Goal: Find contact information: Find contact information

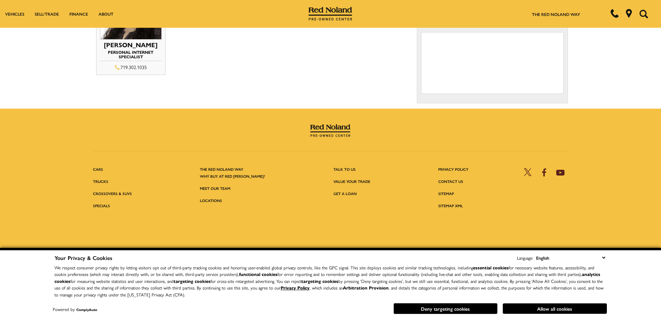
scroll to position [302, 0]
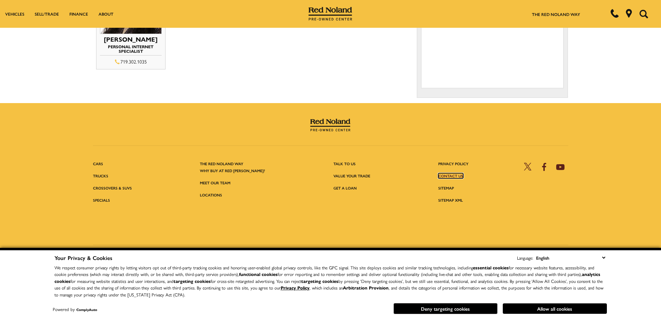
click at [450, 173] on link "Contact Us" at bounding box center [450, 175] width 25 height 5
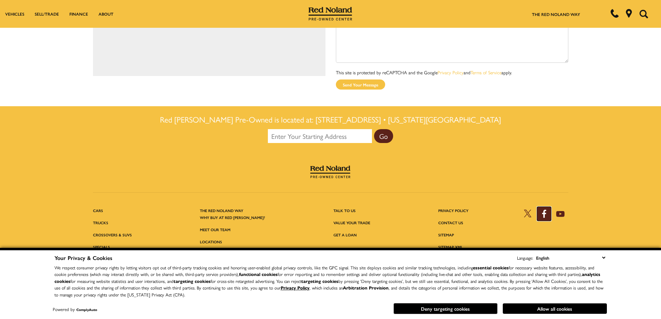
click at [544, 207] on icon "Open Facebook in a new window" at bounding box center [544, 214] width 14 height 14
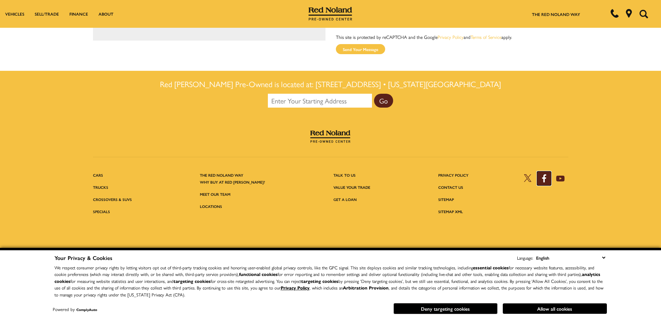
scroll to position [383, 0]
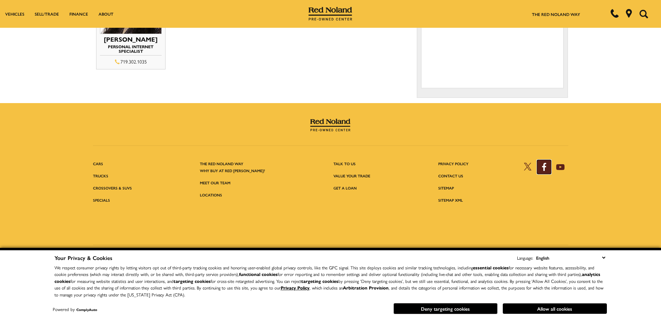
click at [541, 164] on icon "Open Facebook in a new window" at bounding box center [544, 167] width 14 height 14
